Goal: Task Accomplishment & Management: Use online tool/utility

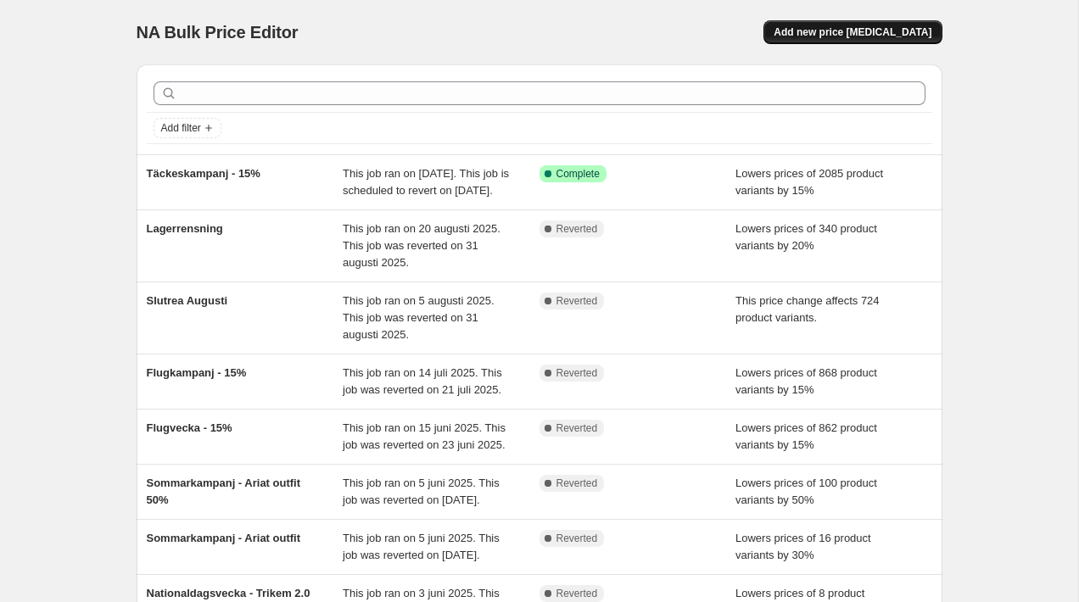
click at [847, 36] on span "Add new price [MEDICAL_DATA]" at bounding box center [853, 32] width 158 height 14
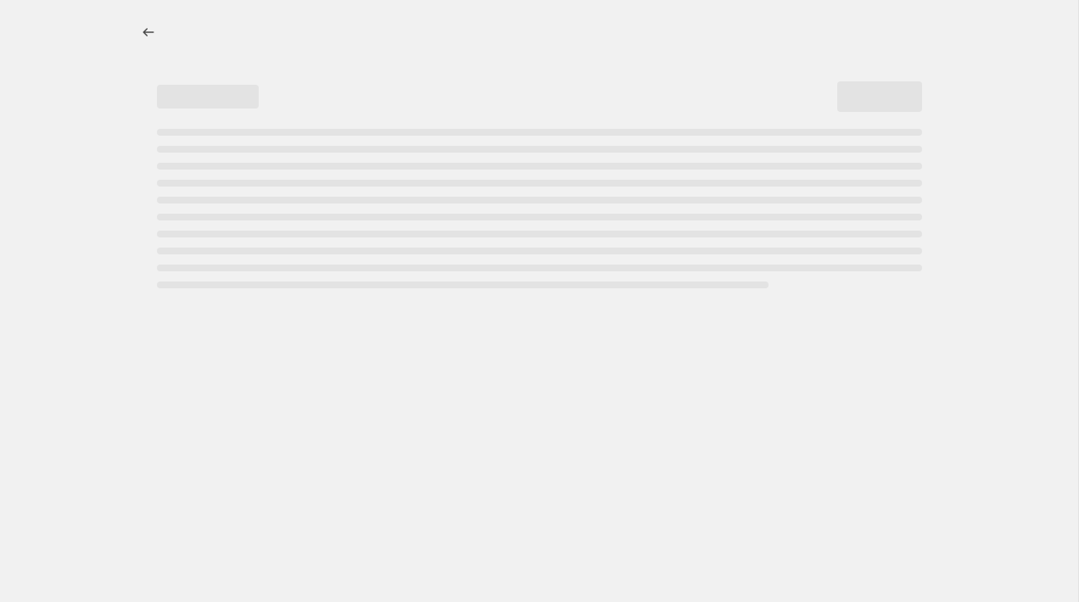
select select "percentage"
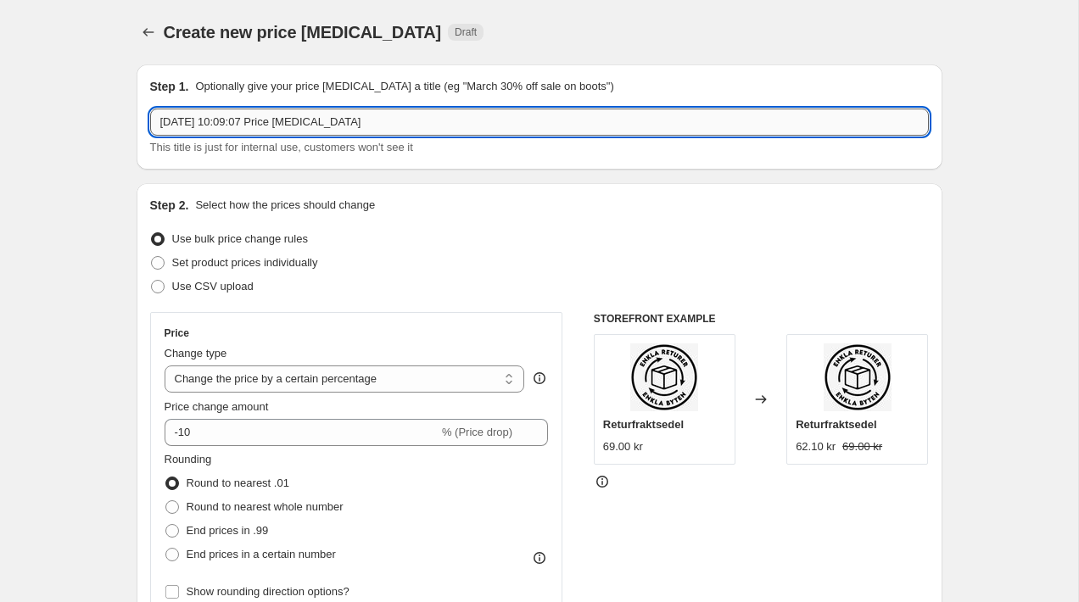
click at [392, 125] on input "[DATE] 10:09:07 Price [MEDICAL_DATA]" at bounding box center [539, 122] width 779 height 27
type input "F"
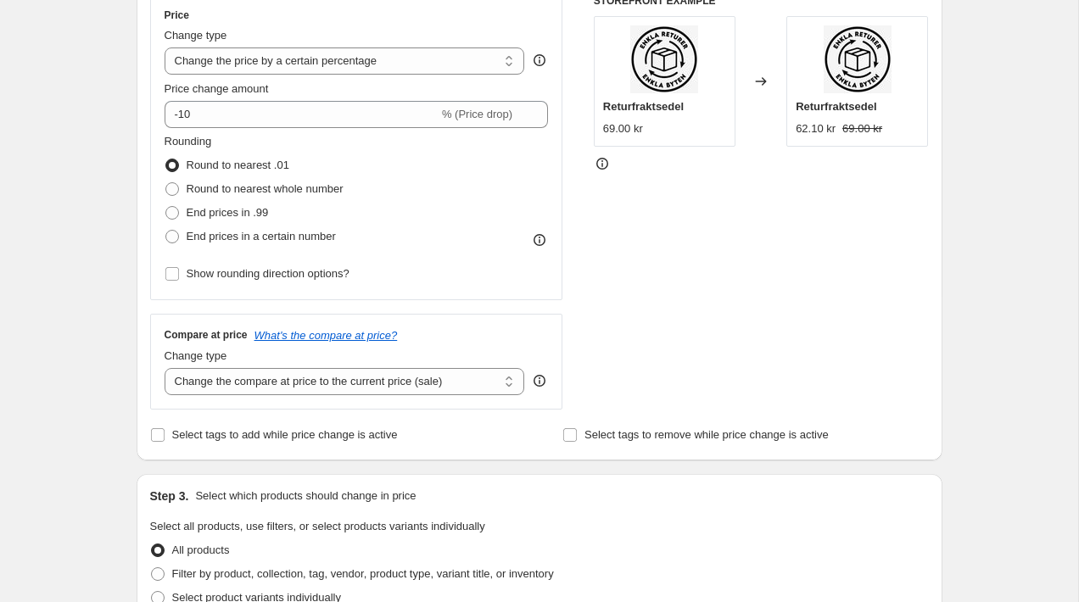
scroll to position [332, 0]
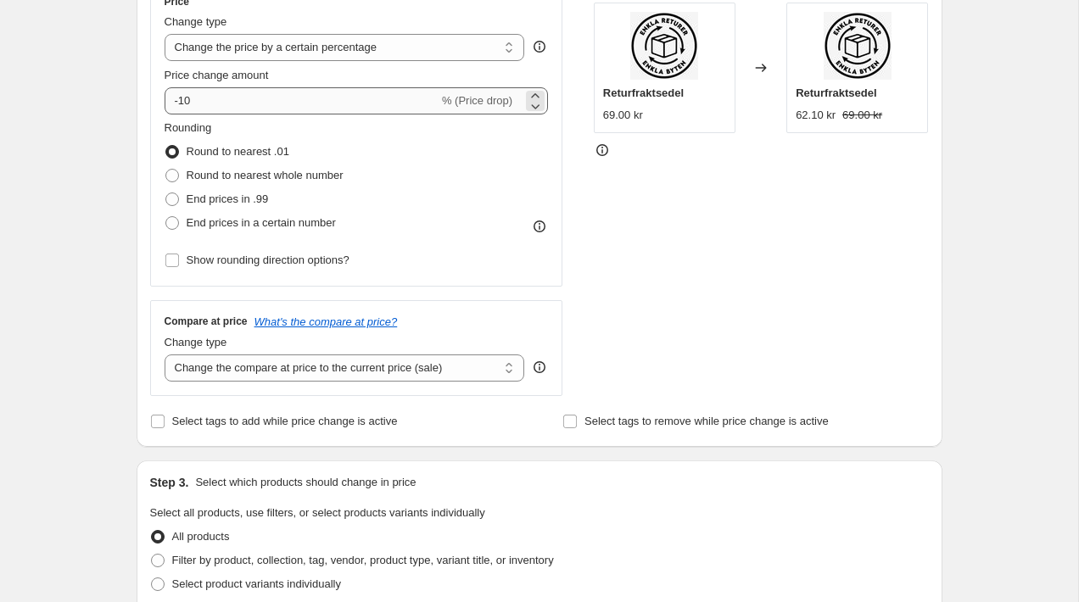
type input "Täckeskampanj - 15% ny"
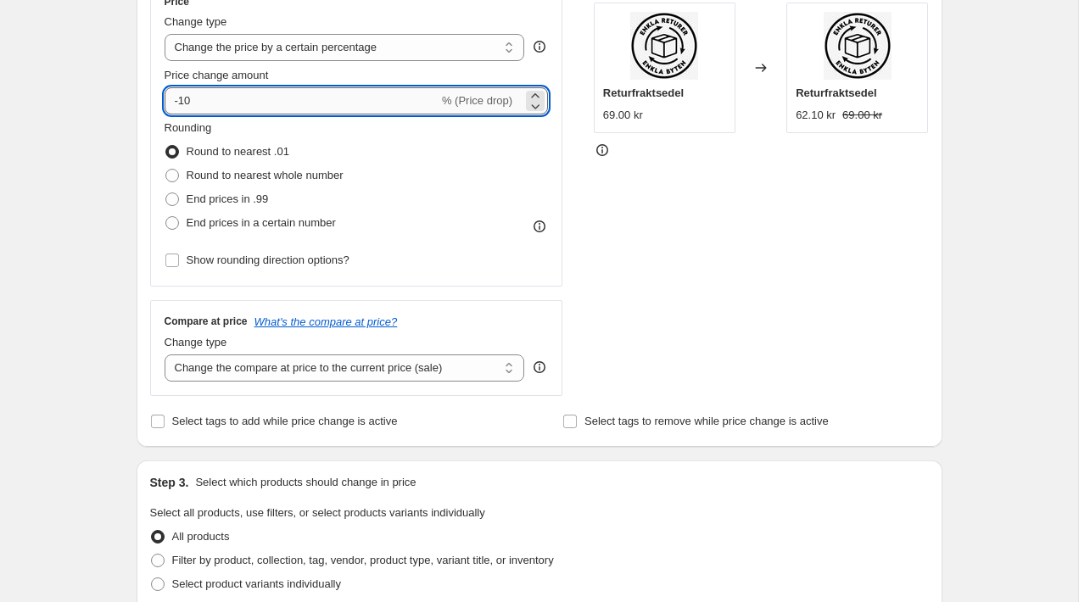
click at [213, 98] on input "-10" at bounding box center [302, 100] width 274 height 27
type input "-15"
click at [461, 159] on div "Rounding Round to nearest .01 Round to nearest whole number End prices in .99 E…" at bounding box center [357, 177] width 384 height 115
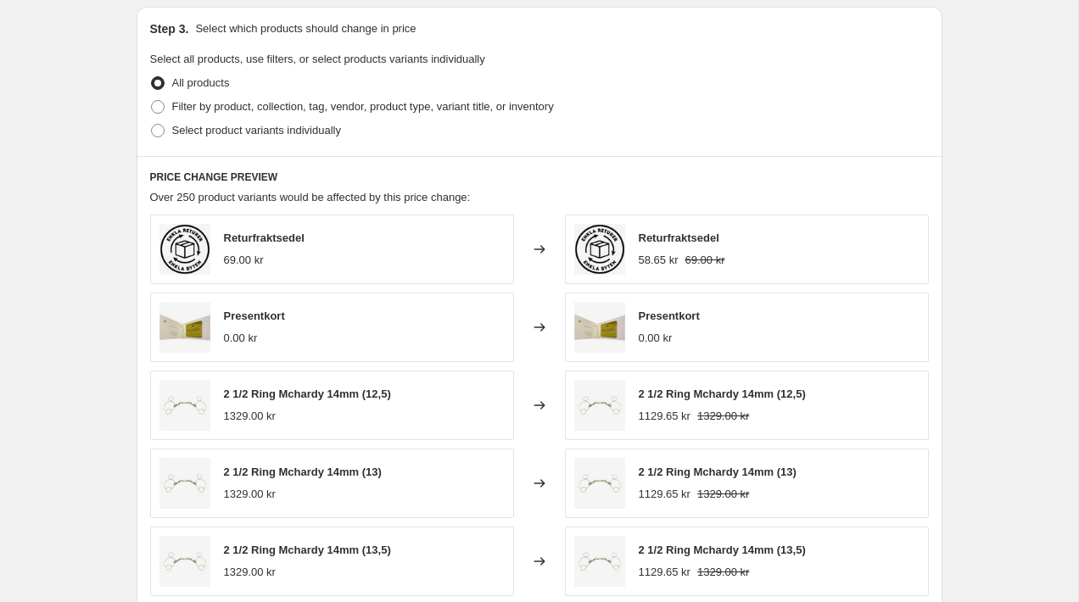
scroll to position [787, 0]
click at [324, 129] on span "Select product variants individually" at bounding box center [256, 128] width 169 height 13
click at [152, 123] on input "Select product variants individually" at bounding box center [151, 122] width 1 height 1
radio input "true"
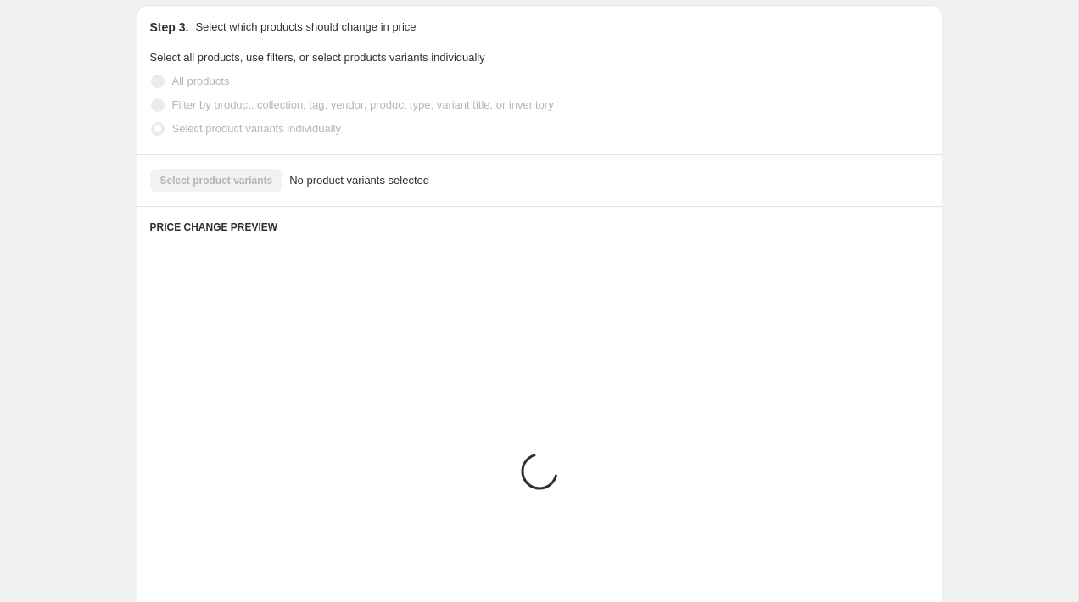
scroll to position [718, 0]
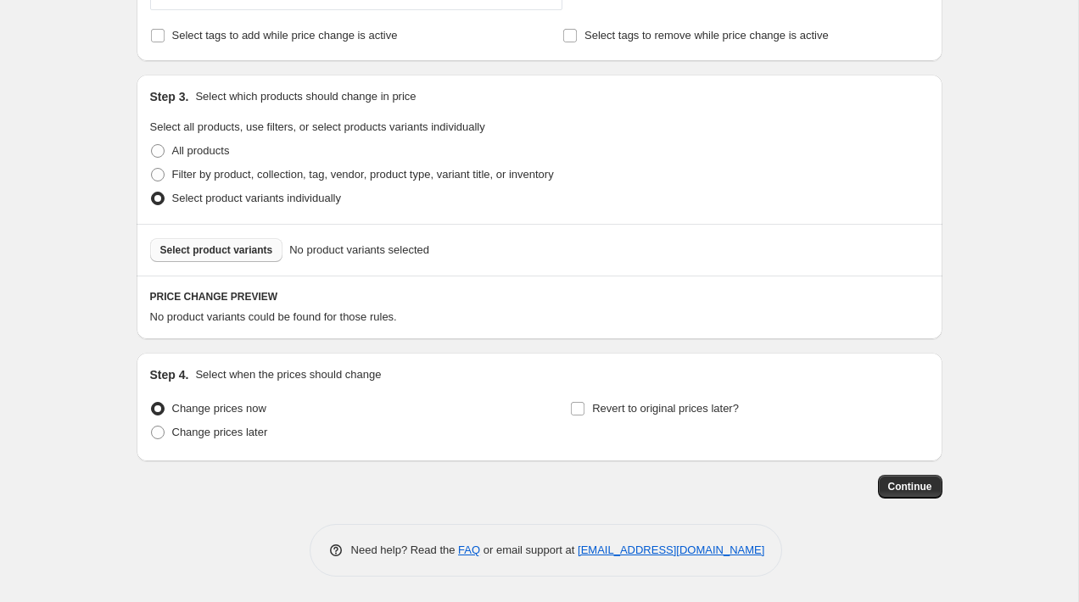
click at [251, 246] on span "Select product variants" at bounding box center [216, 250] width 113 height 14
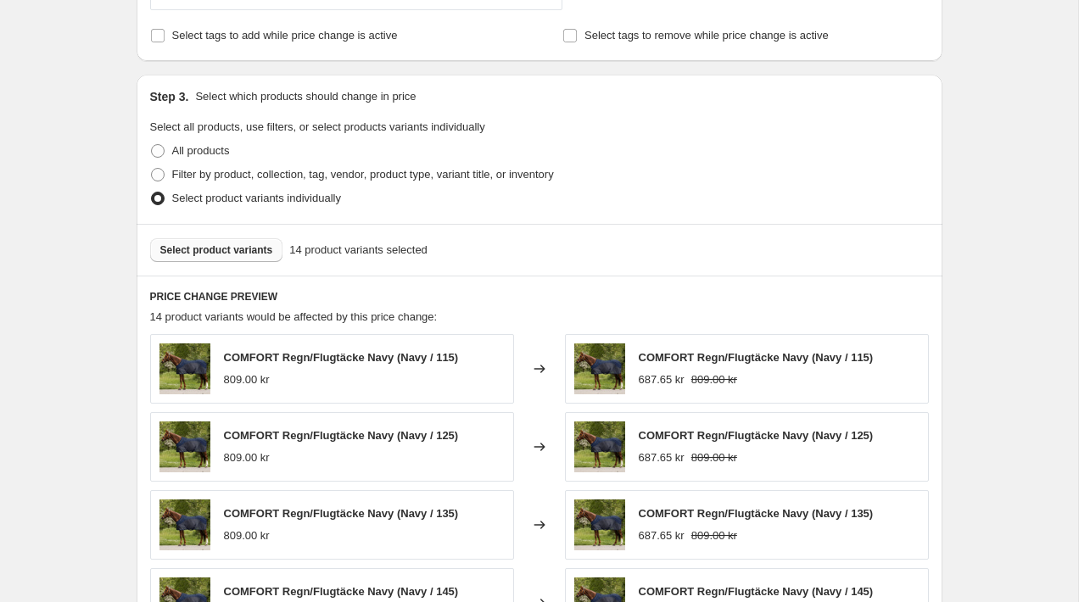
click at [243, 249] on span "Select product variants" at bounding box center [216, 250] width 113 height 14
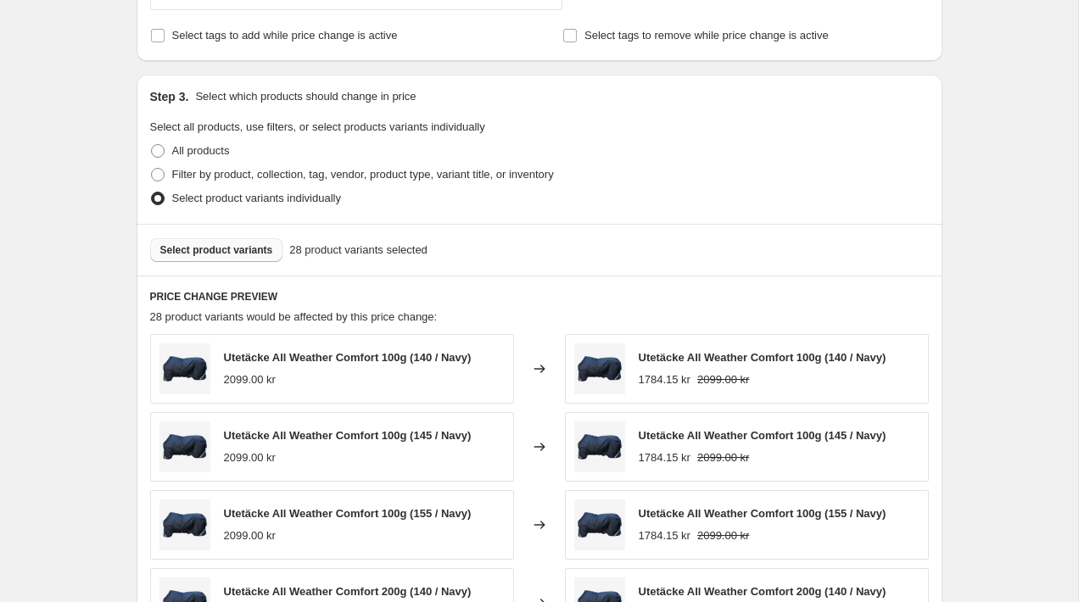
click at [217, 255] on span "Select product variants" at bounding box center [216, 250] width 113 height 14
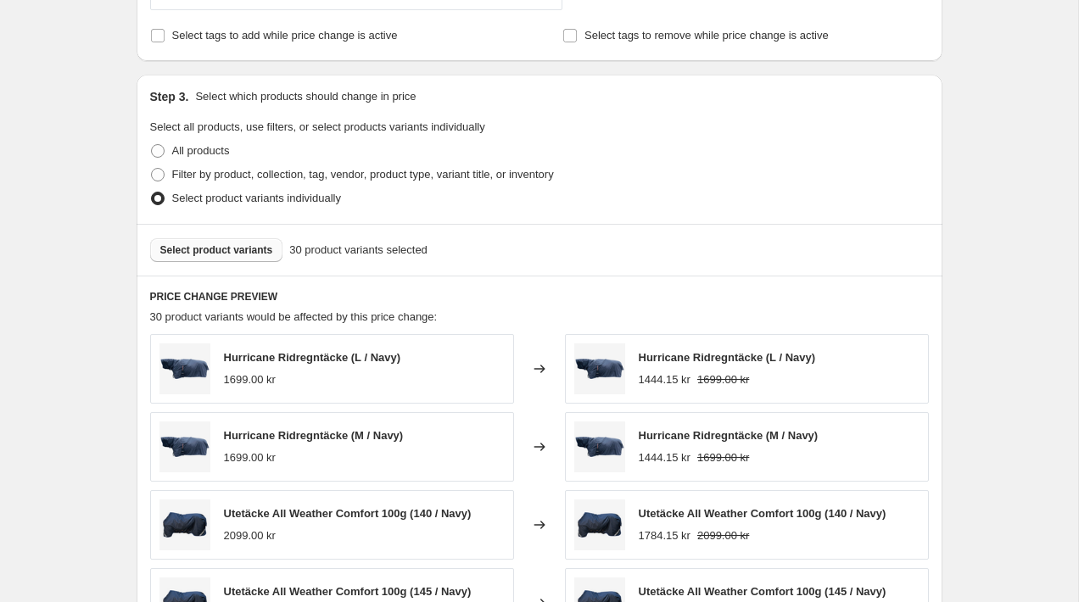
click at [247, 249] on span "Select product variants" at bounding box center [216, 250] width 113 height 14
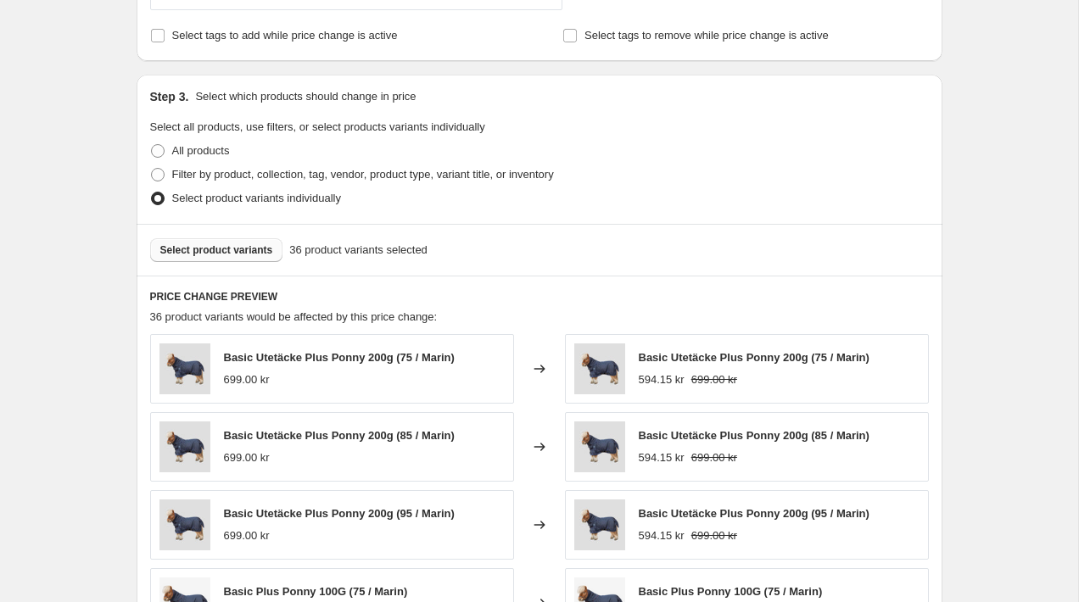
click at [218, 245] on span "Select product variants" at bounding box center [216, 250] width 113 height 14
click at [254, 249] on span "Select product variants" at bounding box center [216, 250] width 113 height 14
click at [232, 248] on span "Select product variants" at bounding box center [216, 250] width 113 height 14
click at [212, 249] on span "Select product variants" at bounding box center [216, 250] width 113 height 14
click at [239, 246] on span "Select product variants" at bounding box center [216, 250] width 113 height 14
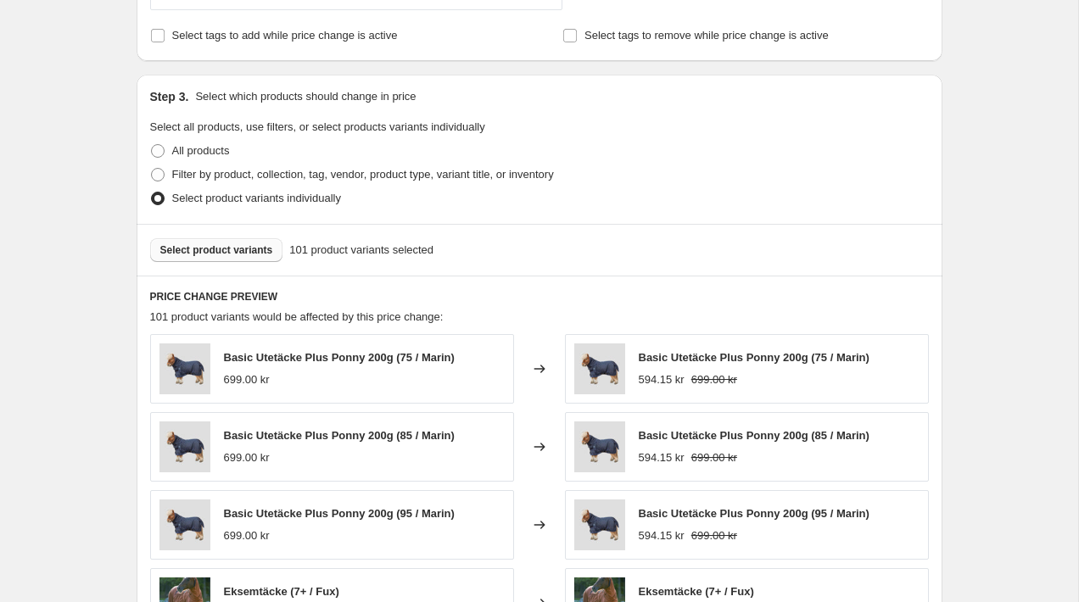
click at [264, 246] on span "Select product variants" at bounding box center [216, 250] width 113 height 14
click at [230, 255] on span "Select product variants" at bounding box center [216, 250] width 113 height 14
click at [237, 248] on span "Select product variants" at bounding box center [216, 250] width 113 height 14
click at [184, 249] on span "Select product variants" at bounding box center [216, 250] width 113 height 14
click at [260, 245] on span "Select product variants" at bounding box center [216, 250] width 113 height 14
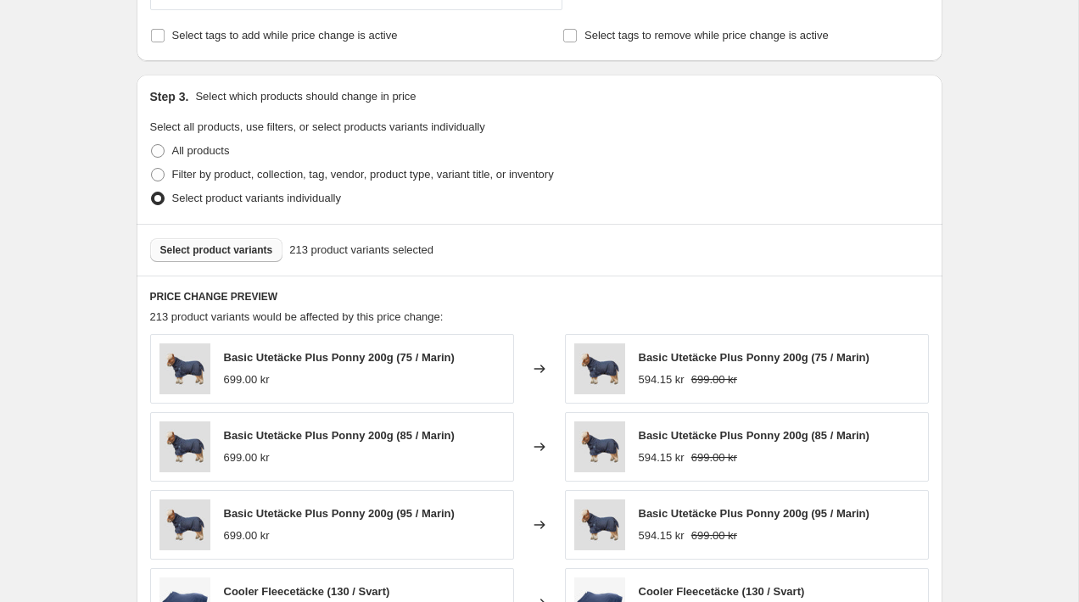
click at [243, 242] on button "Select product variants" at bounding box center [216, 250] width 133 height 24
click at [195, 251] on span "Select product variants" at bounding box center [216, 250] width 113 height 14
click at [208, 259] on button "Select product variants" at bounding box center [216, 250] width 133 height 24
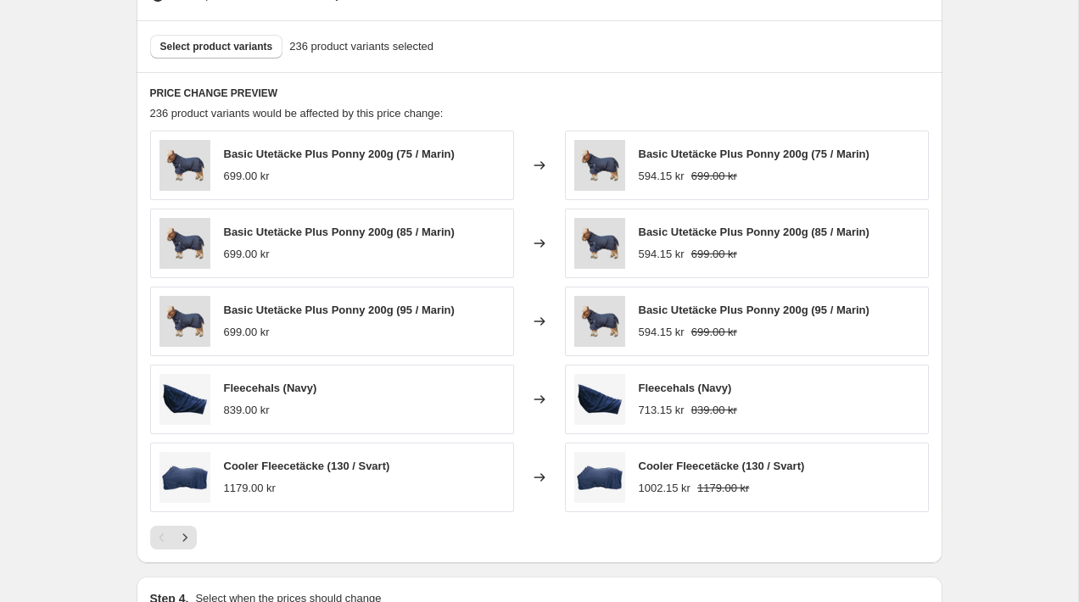
scroll to position [1145, 0]
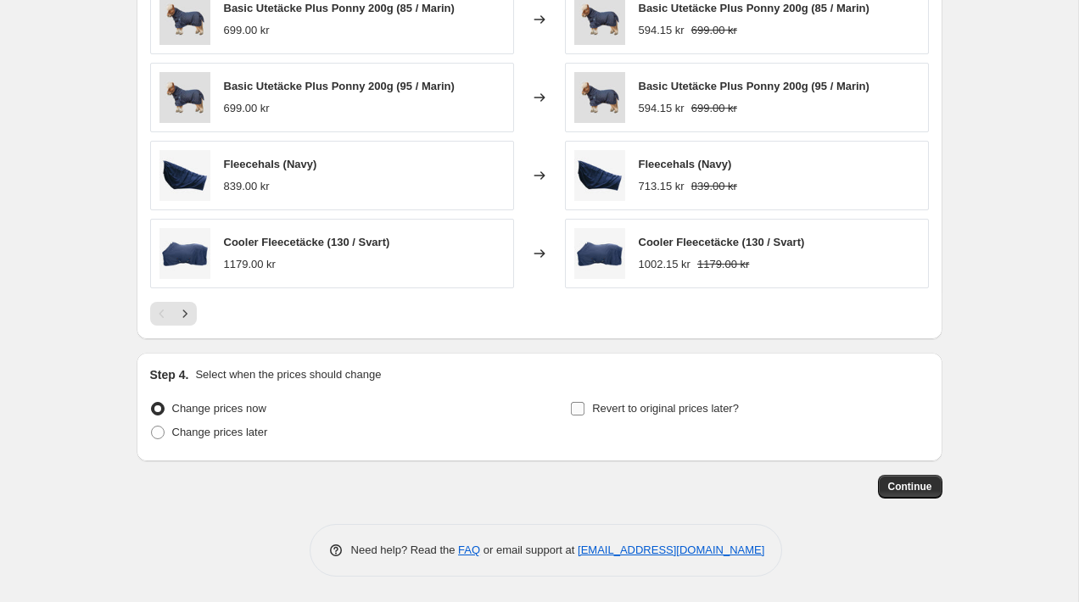
click at [601, 406] on span "Revert to original prices later?" at bounding box center [665, 408] width 147 height 13
click at [584, 406] on input "Revert to original prices later?" at bounding box center [578, 409] width 14 height 14
checkbox input "true"
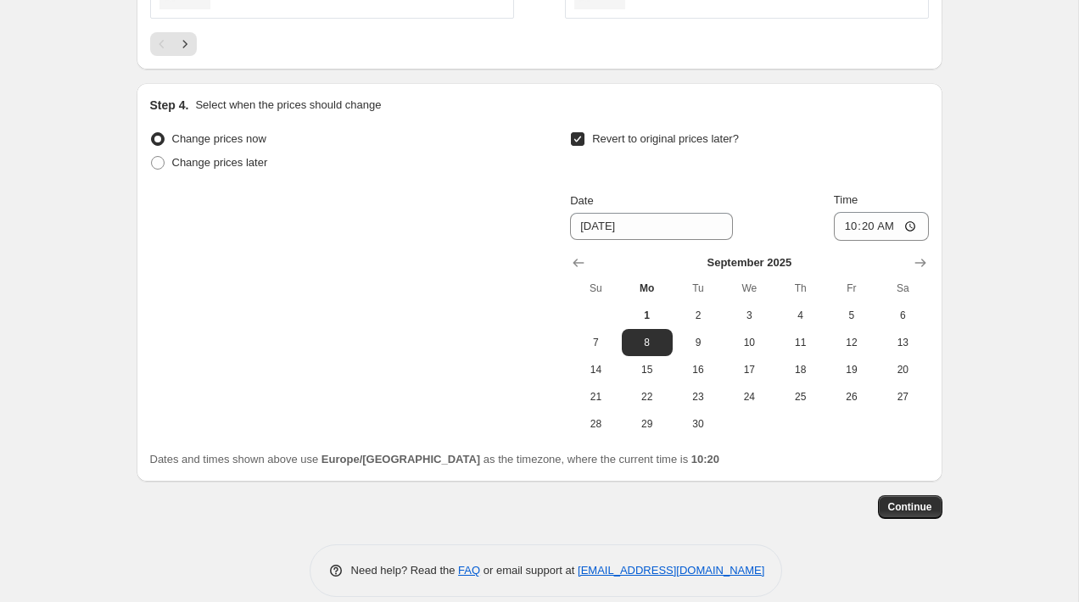
scroll to position [1435, 0]
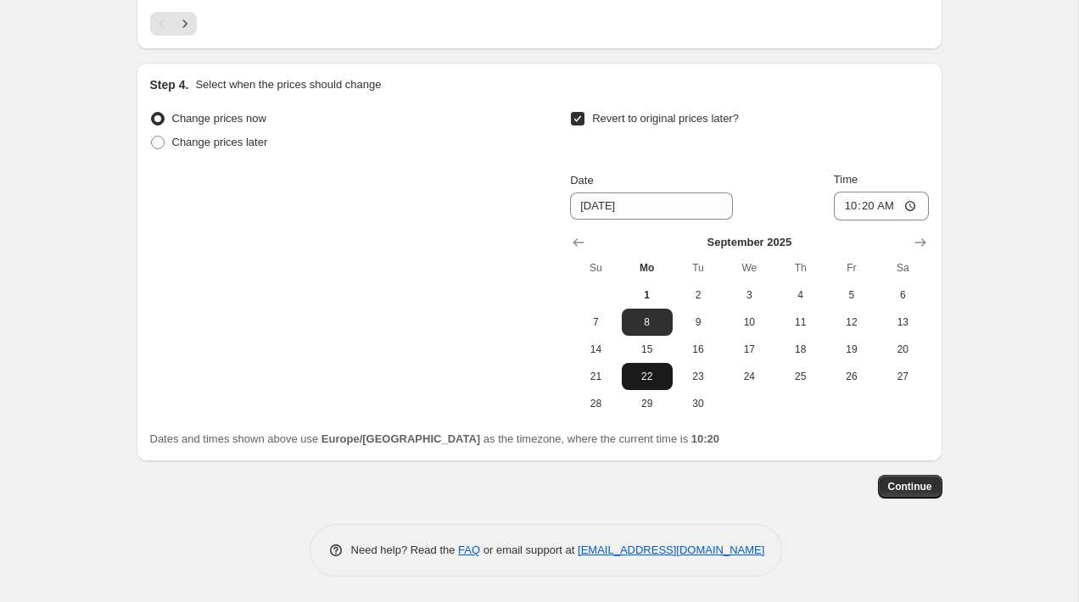
click at [650, 370] on span "22" at bounding box center [647, 377] width 37 height 14
type input "[DATE]"
click at [861, 209] on input "10:20" at bounding box center [881, 206] width 95 height 29
type input "00:02"
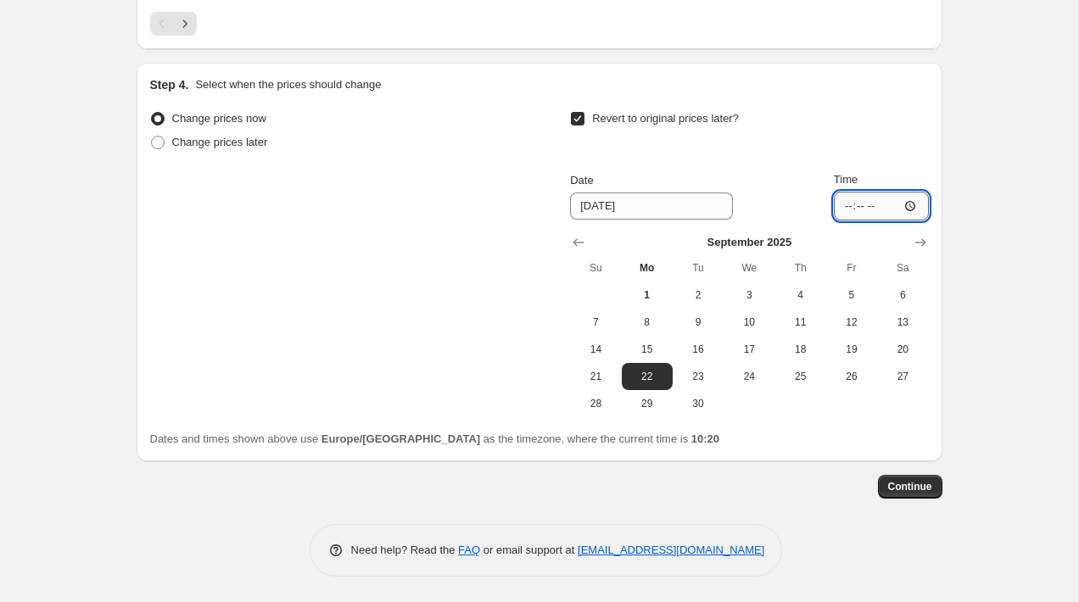
type input "00:01"
click at [917, 493] on button "Continue" at bounding box center [910, 487] width 64 height 24
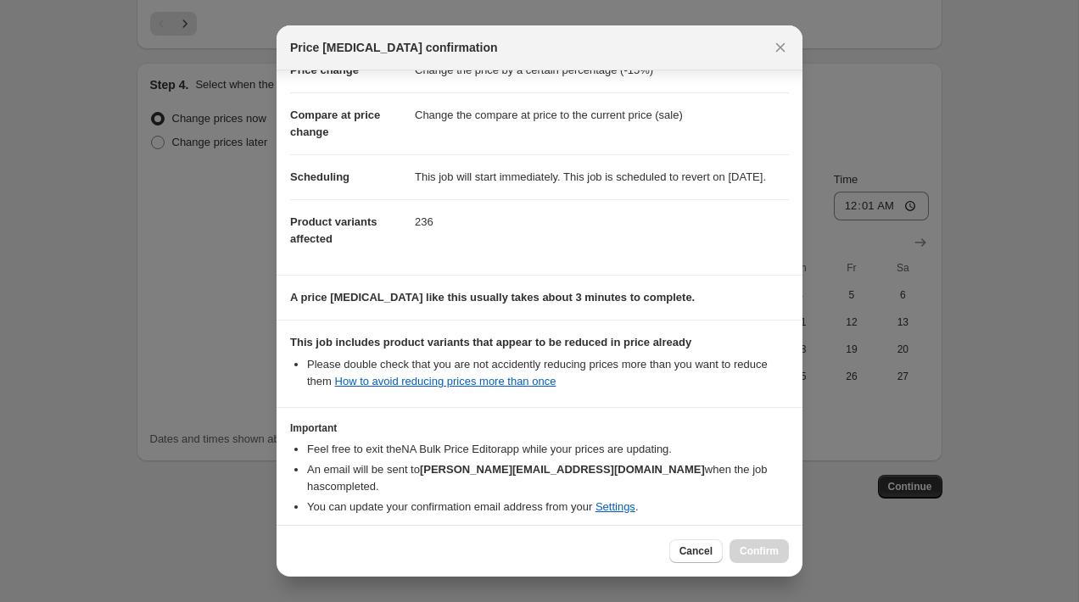
scroll to position [129, 0]
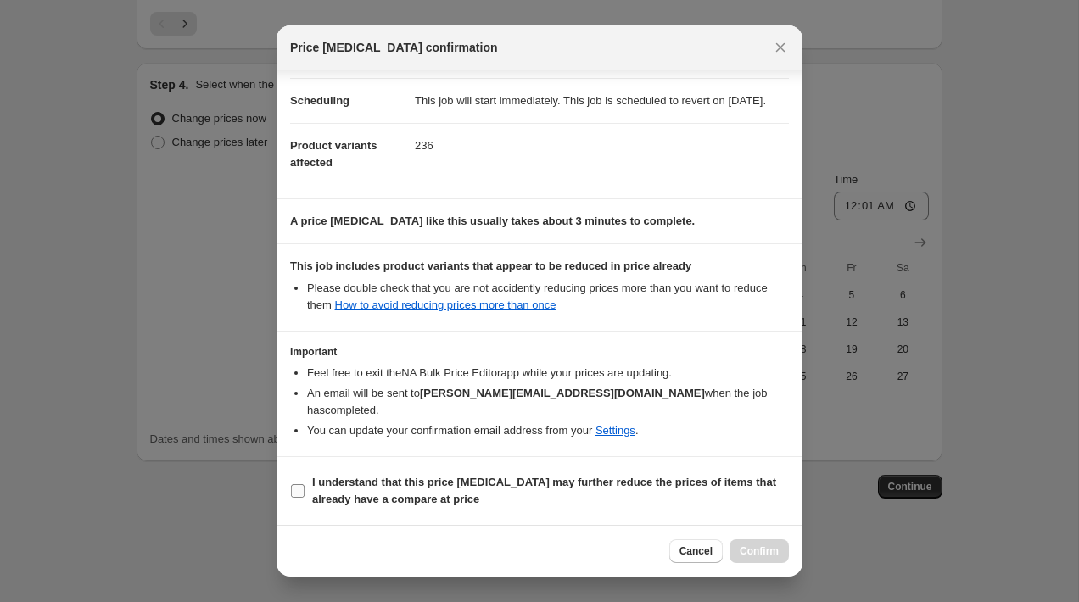
click at [349, 484] on b "I understand that this price [MEDICAL_DATA] may further reduce the prices of it…" at bounding box center [544, 491] width 464 height 30
click at [305, 484] on input "I understand that this price [MEDICAL_DATA] may further reduce the prices of it…" at bounding box center [298, 491] width 14 height 14
checkbox input "true"
click at [754, 544] on button "Confirm" at bounding box center [758, 551] width 59 height 24
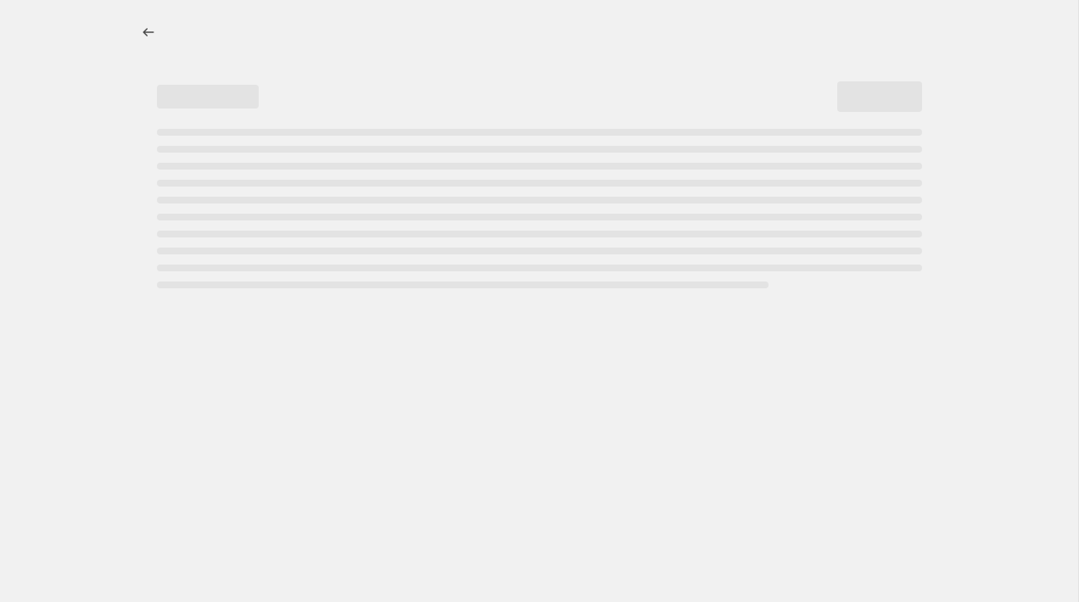
select select "percentage"
